Goal: Communication & Community: Answer question/provide support

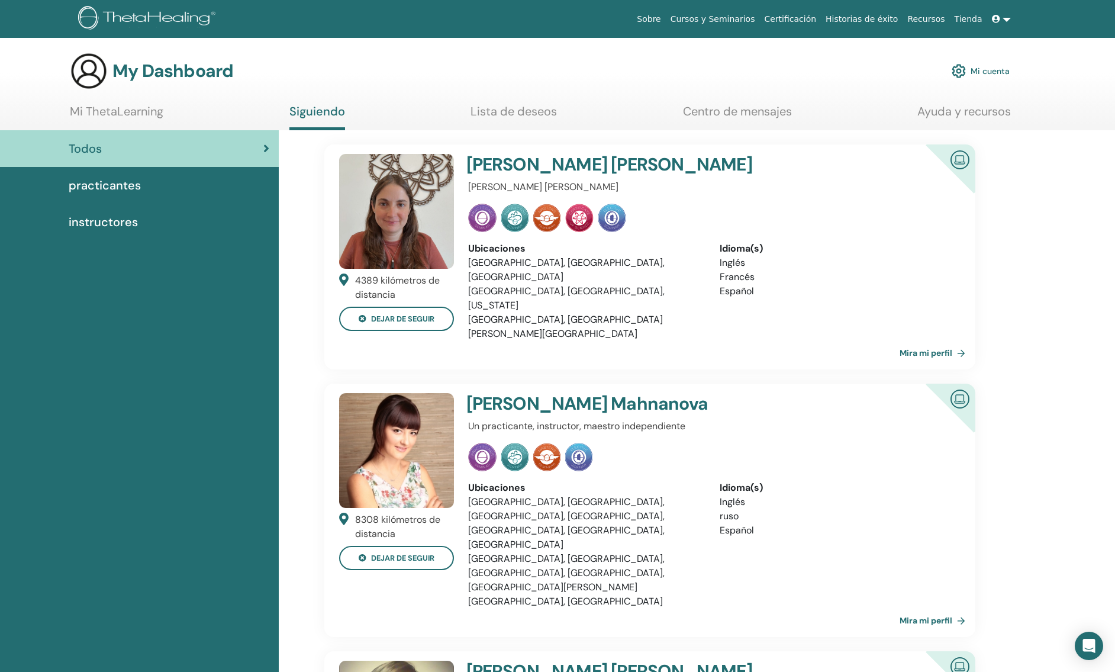
click at [763, 113] on link "Centro de mensajes" at bounding box center [737, 115] width 109 height 23
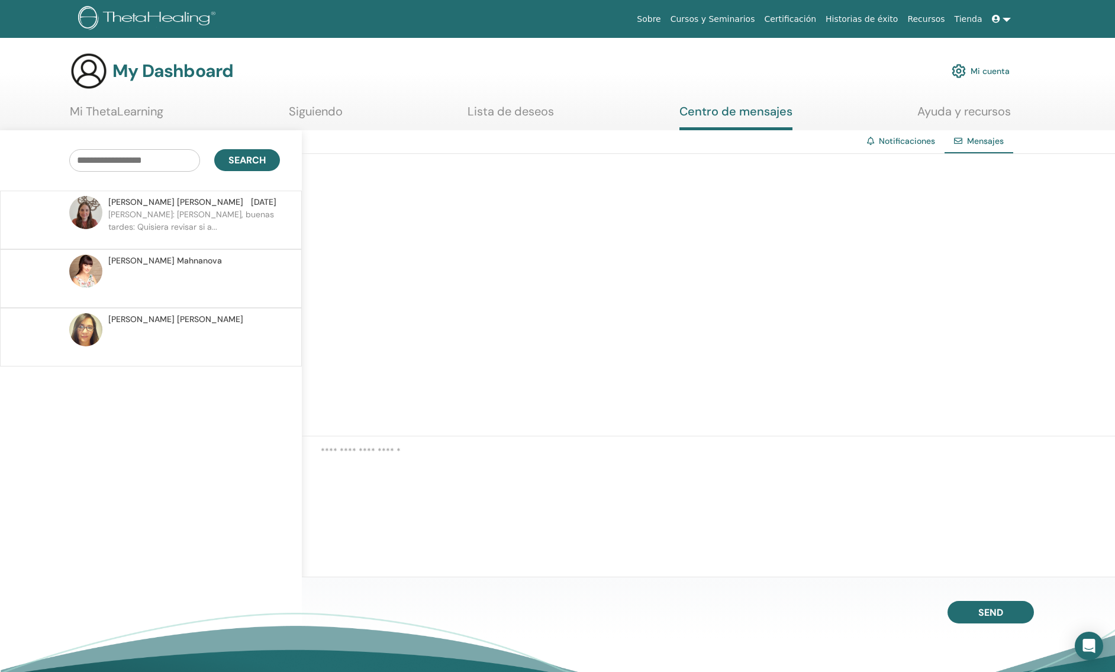
click at [175, 220] on p "[PERSON_NAME]: [PERSON_NAME], buenas tardes: Quisiera revisar si a..." at bounding box center [194, 225] width 172 height 35
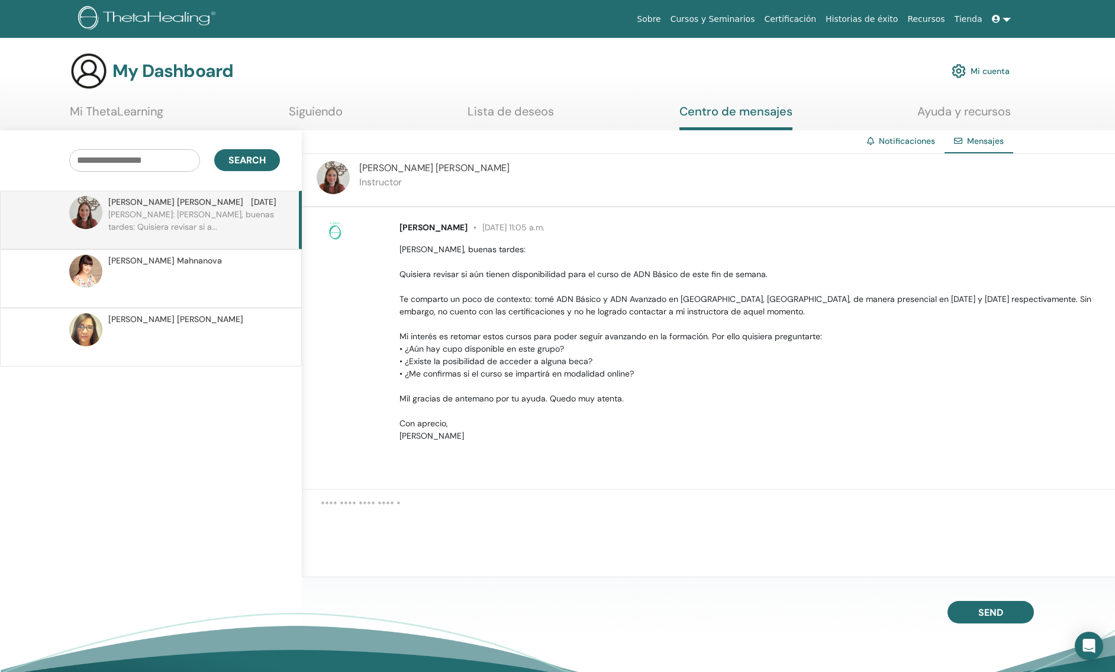
click at [665, 15] on link "Sobre" at bounding box center [648, 19] width 33 height 22
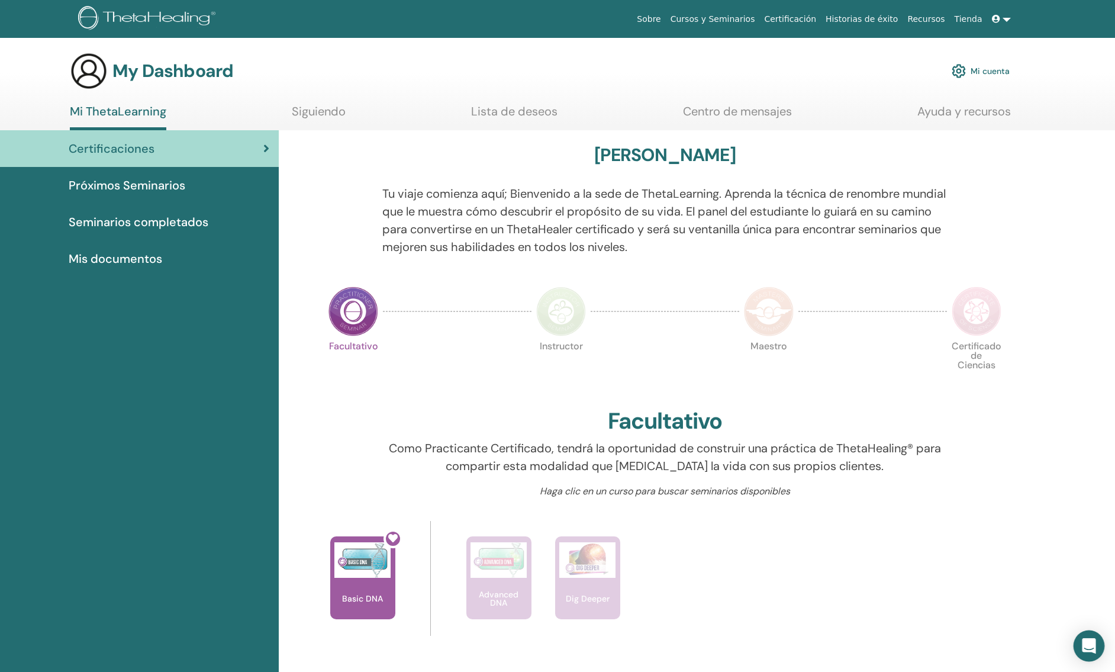
click at [1089, 644] on icon "Open Intercom Messenger" at bounding box center [1089, 645] width 14 height 15
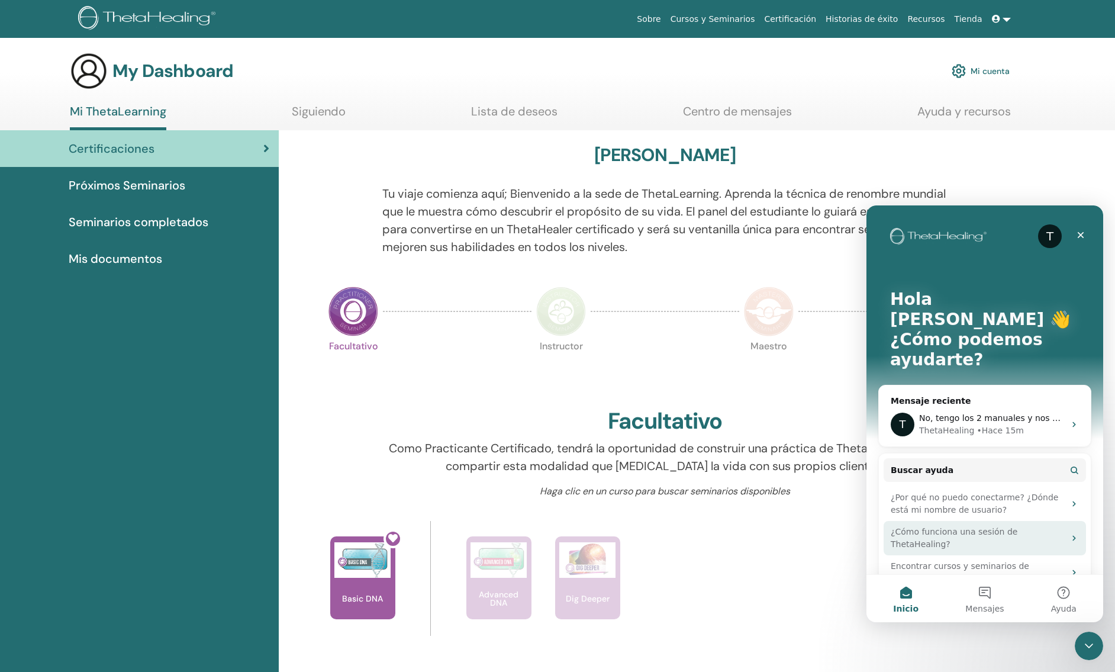
scroll to position [28, 0]
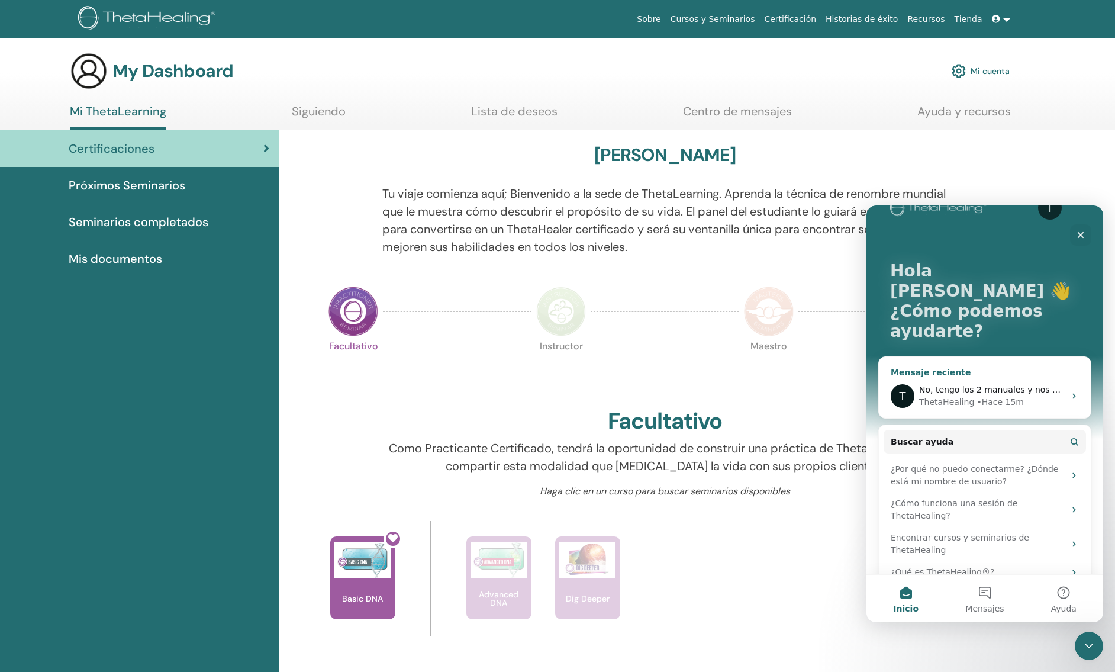
click at [974, 374] on div "T No, tengo los 2 manuales y nos hizo llenar un formato para el certificado per…" at bounding box center [985, 396] width 212 height 44
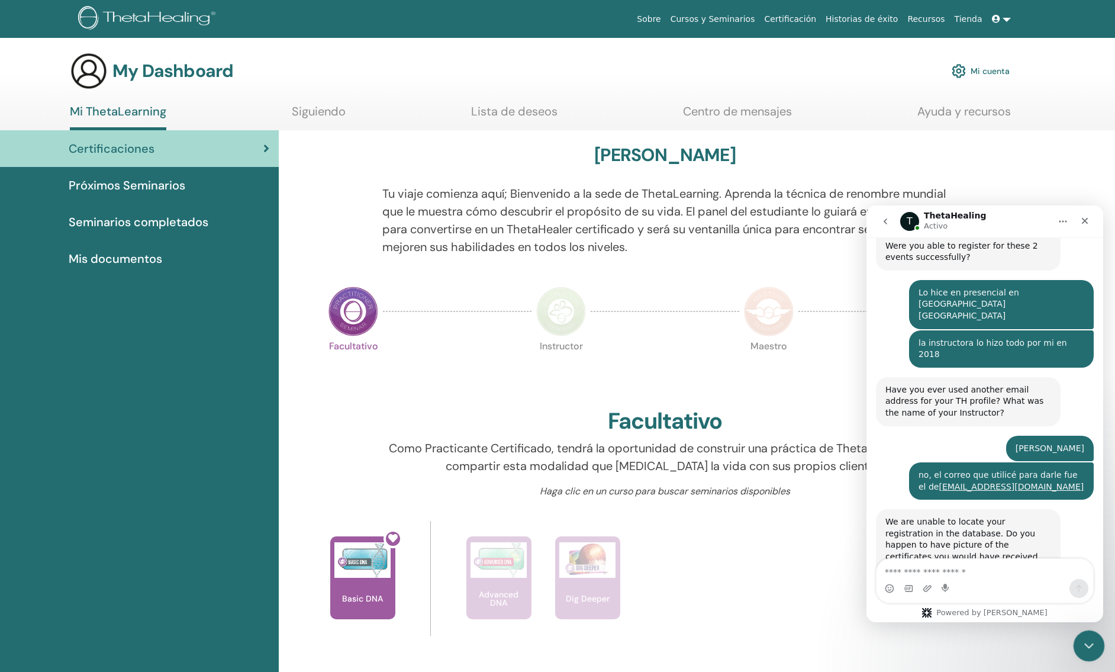
scroll to position [371, 0]
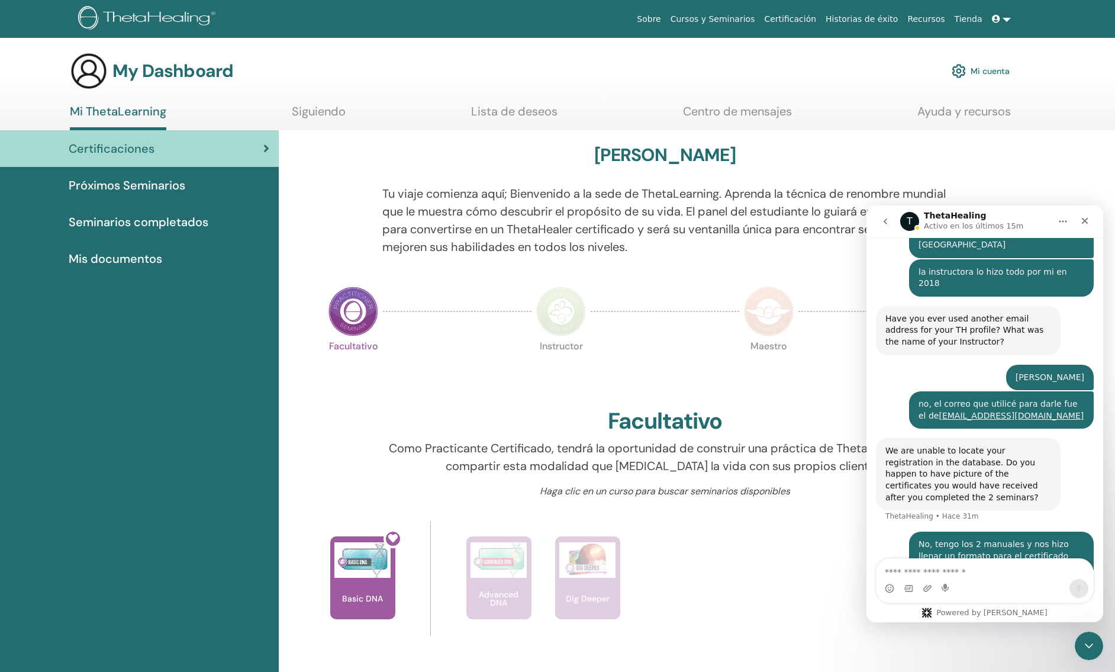
click at [621, 325] on div at bounding box center [664, 311] width 149 height 54
click at [787, 216] on p "Tu viaje comienza aquí; Bienvenido a la sede de ThetaLearning. Aprenda la técni…" at bounding box center [664, 220] width 565 height 71
click at [884, 218] on icon "go back" at bounding box center [884, 221] width 9 height 9
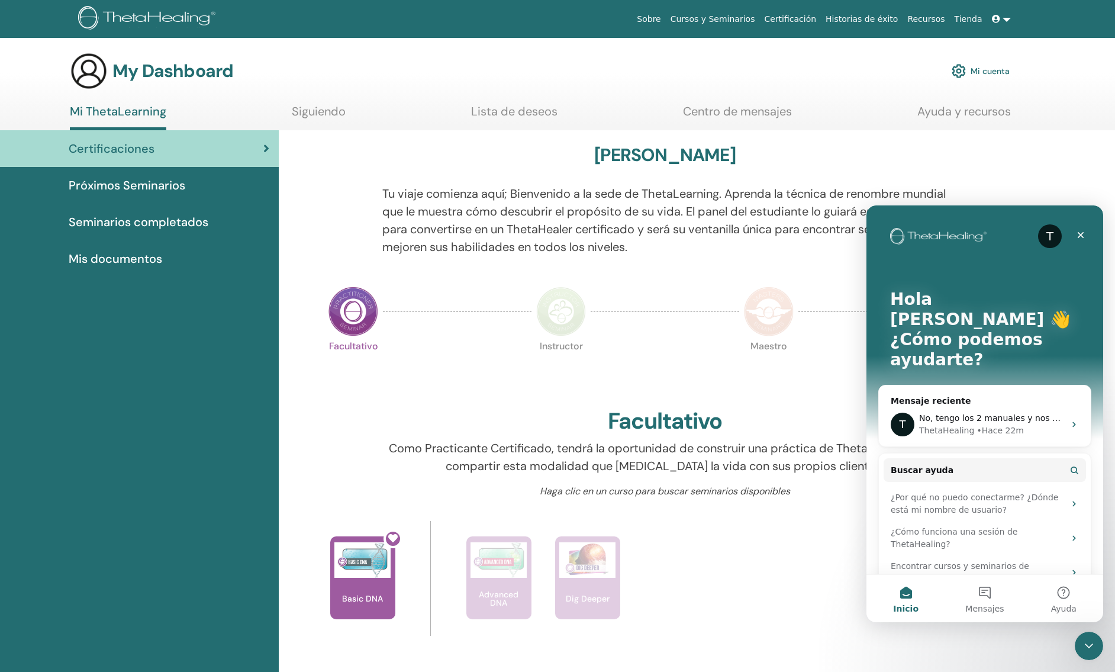
scroll to position [0, 0]
click at [985, 424] on div "• Hace 22m" at bounding box center [999, 430] width 47 height 12
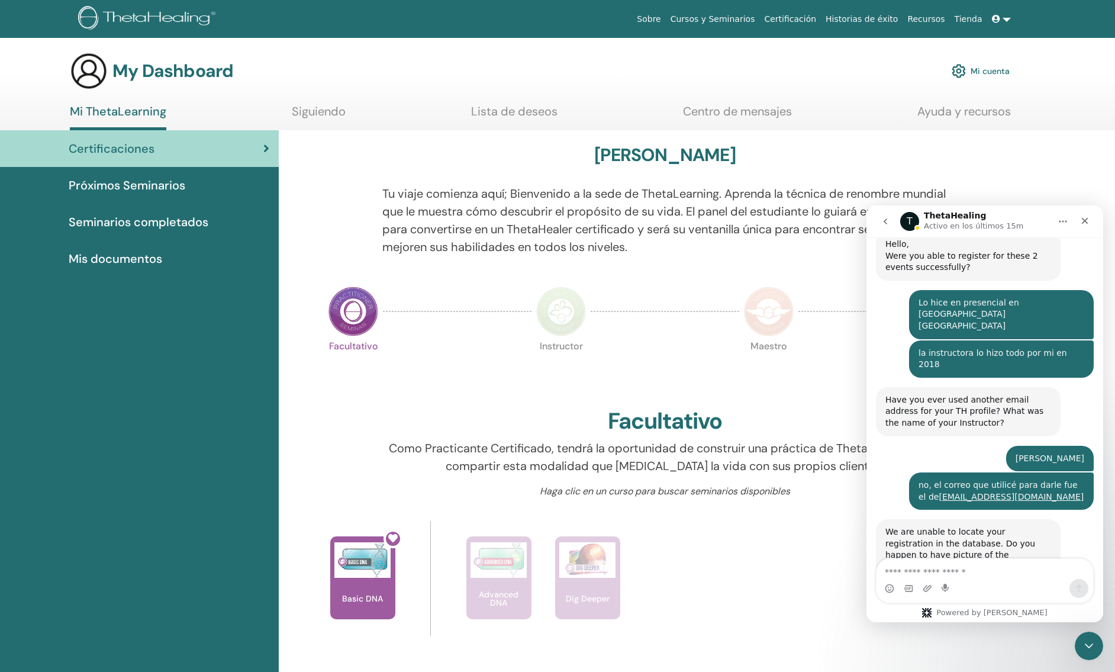
scroll to position [371, 0]
